Goal: Information Seeking & Learning: Learn about a topic

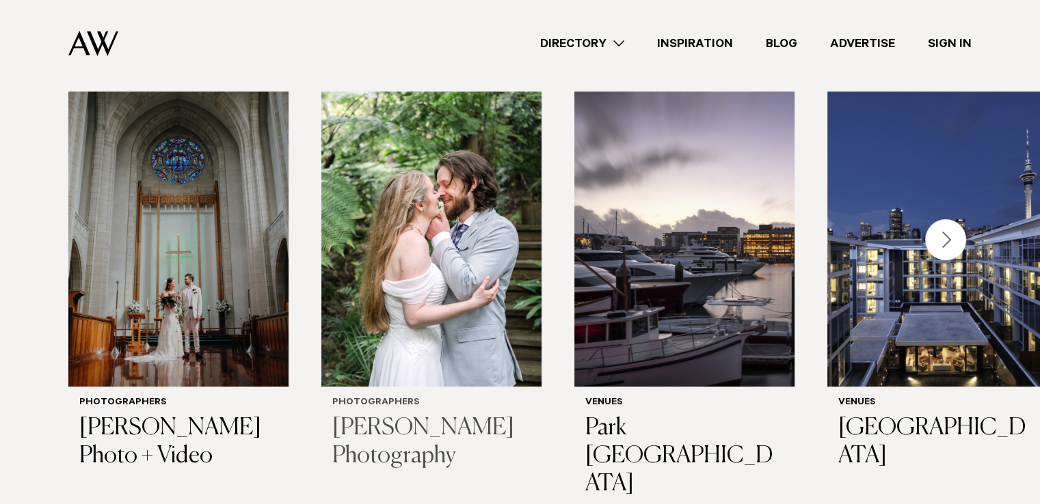
scroll to position [397, 0]
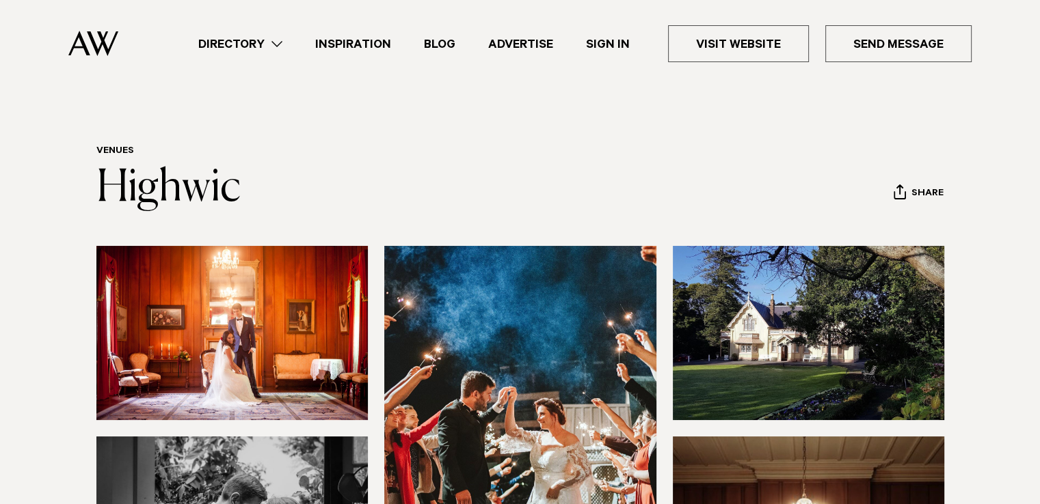
click at [293, 310] on img at bounding box center [232, 333] width 272 height 174
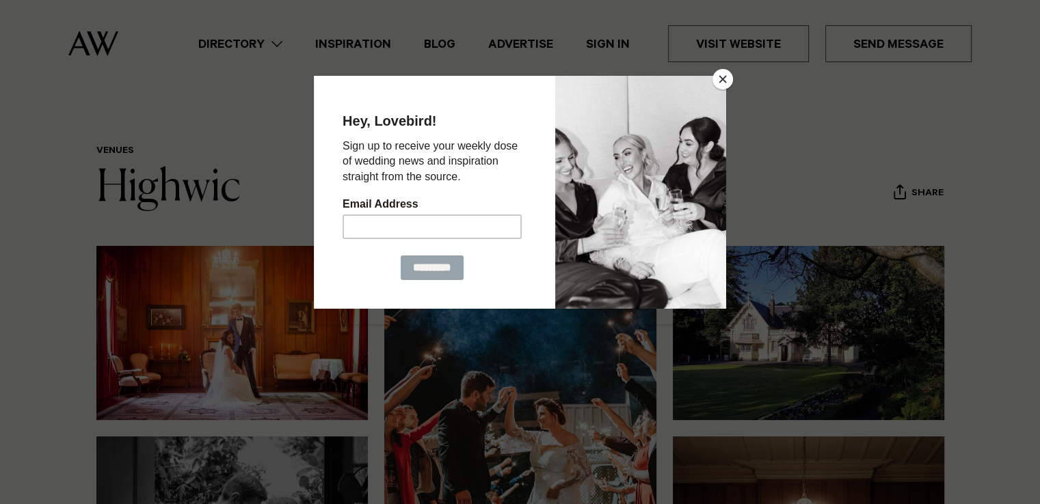
click at [260, 173] on div at bounding box center [520, 252] width 1040 height 504
click at [725, 77] on button "Close" at bounding box center [722, 79] width 21 height 21
